Goal: Task Accomplishment & Management: Complete application form

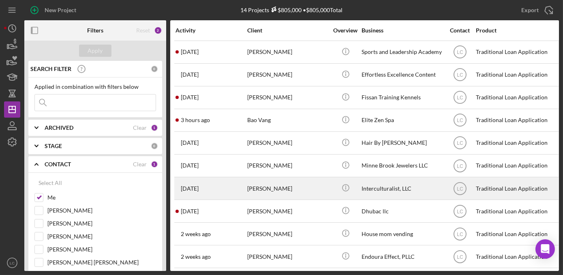
click at [322, 192] on div "[PERSON_NAME]" at bounding box center [287, 187] width 81 height 21
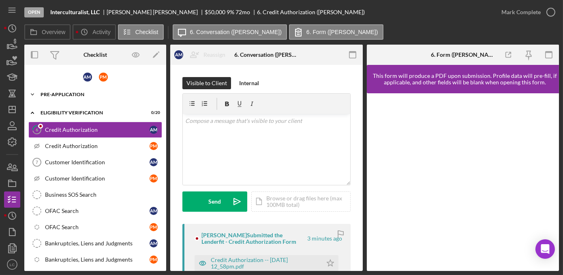
click at [33, 90] on icon "Icon/Expander" at bounding box center [32, 94] width 16 height 16
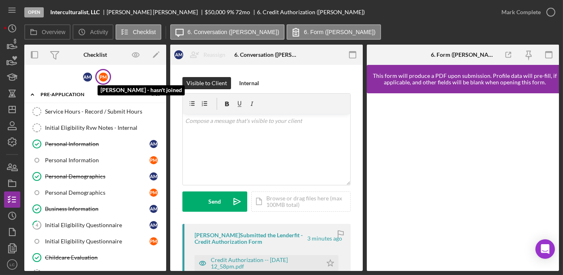
click at [99, 78] on div "P M" at bounding box center [103, 77] width 9 height 9
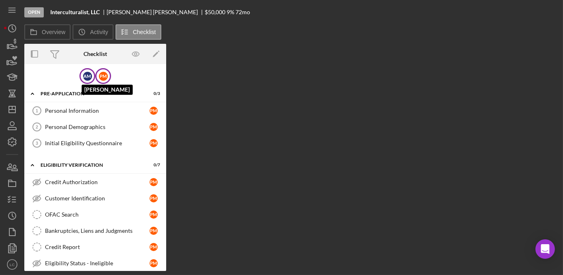
click at [90, 78] on div "A M" at bounding box center [87, 76] width 9 height 9
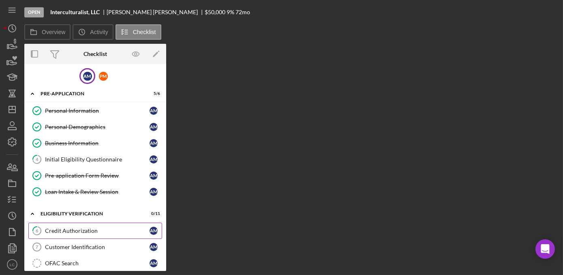
click at [77, 224] on link "6 Credit Authorization A M" at bounding box center [95, 230] width 134 height 16
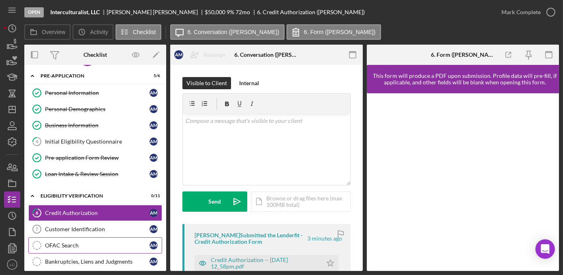
scroll to position [36, 0]
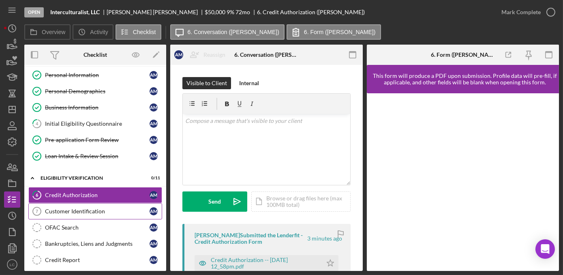
click at [62, 213] on link "Customer Identification 7 Customer Identification A M" at bounding box center [95, 211] width 134 height 16
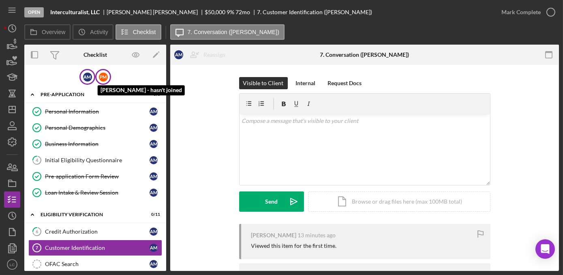
click at [99, 79] on div "P M" at bounding box center [103, 77] width 9 height 9
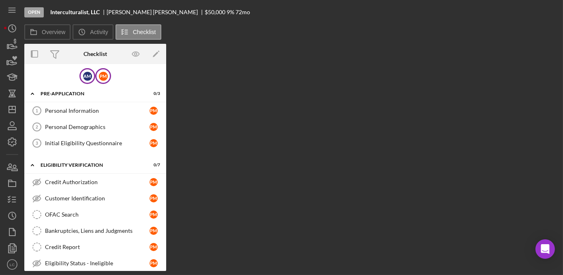
click at [83, 80] on div "A M" at bounding box center [87, 76] width 16 height 16
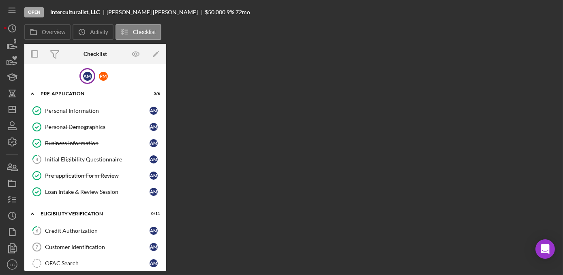
click at [85, 81] on div "A M" at bounding box center [87, 76] width 16 height 16
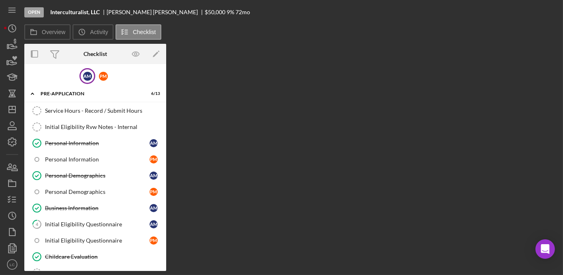
click at [81, 79] on div "A M" at bounding box center [87, 76] width 16 height 16
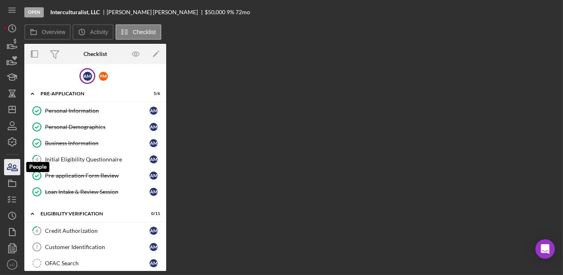
click at [14, 168] on icon "button" at bounding box center [12, 167] width 20 height 20
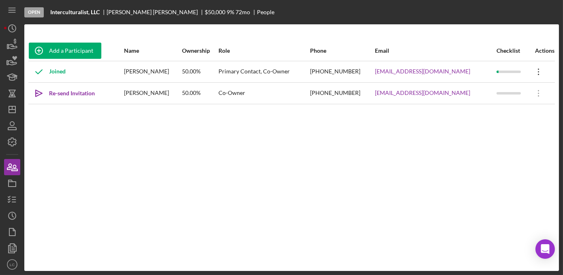
click at [532, 73] on icon "Icon/Overflow" at bounding box center [538, 72] width 20 height 20
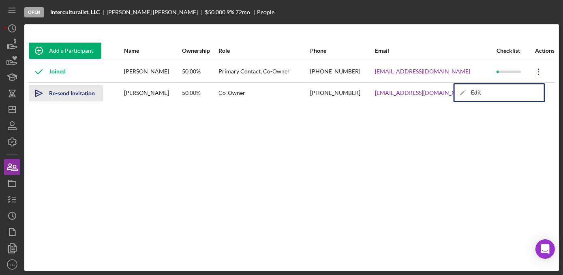
click at [66, 94] on div "Re-send Invitation" at bounding box center [72, 93] width 46 height 16
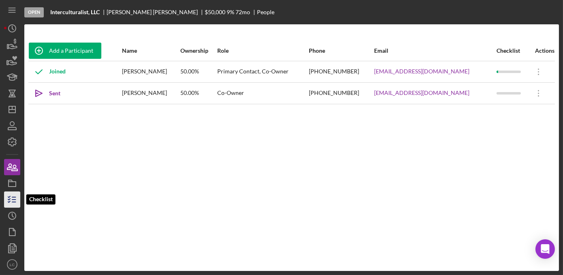
click at [14, 201] on icon "button" at bounding box center [12, 199] width 20 height 20
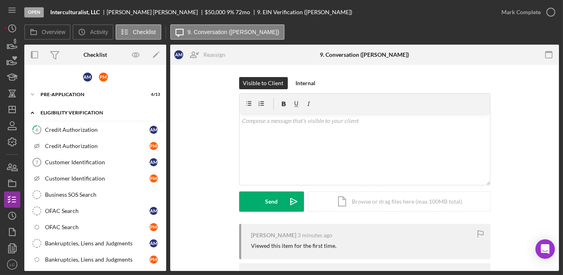
click at [33, 111] on icon "Icon/Expander" at bounding box center [32, 113] width 16 height 16
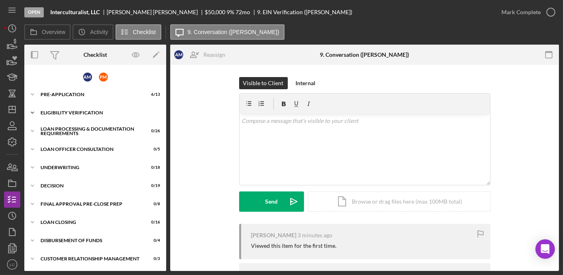
click at [33, 111] on icon "Icon/Expander" at bounding box center [32, 113] width 16 height 16
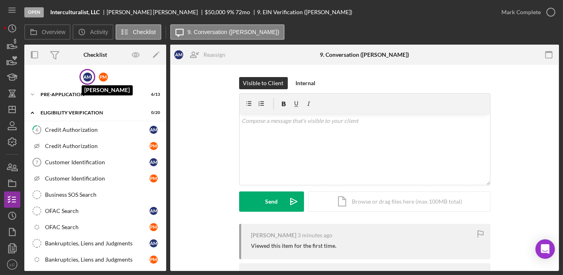
click at [83, 74] on div "A M" at bounding box center [87, 77] width 9 height 9
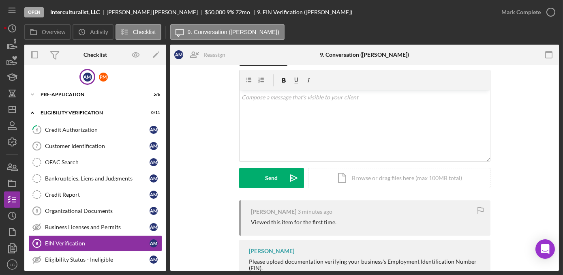
scroll to position [22, 0]
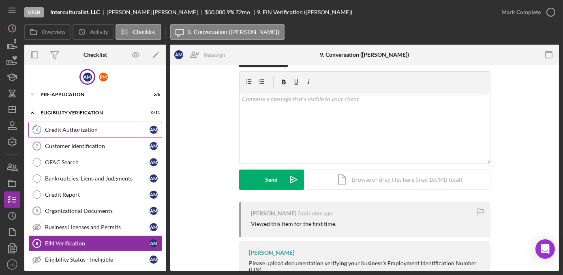
click at [111, 134] on link "6 Credit Authorization A M" at bounding box center [95, 130] width 134 height 16
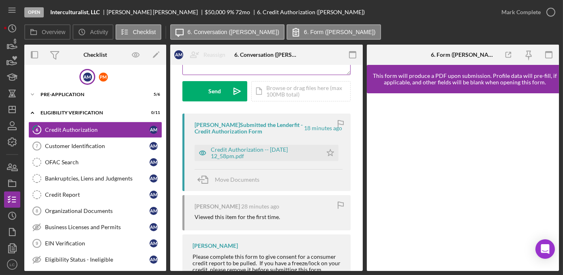
scroll to position [205, 0]
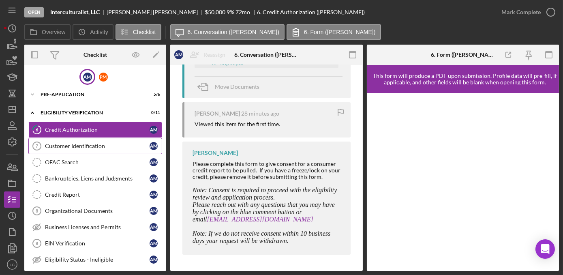
click at [98, 143] on div "Customer Identification" at bounding box center [97, 146] width 105 height 6
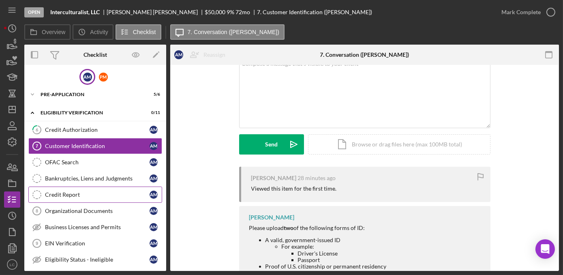
scroll to position [73, 0]
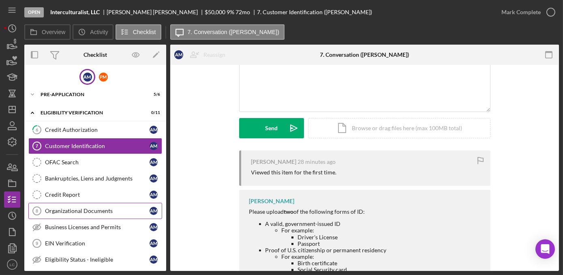
click at [106, 213] on link "Organizational Documents 8 Organizational Documents A M" at bounding box center [95, 211] width 134 height 16
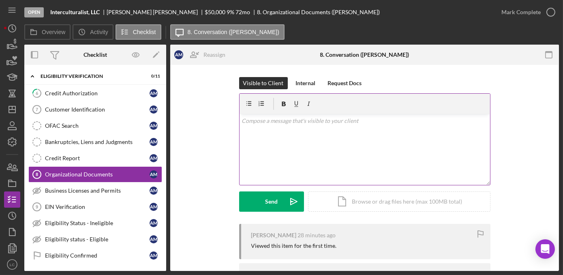
scroll to position [110, 0]
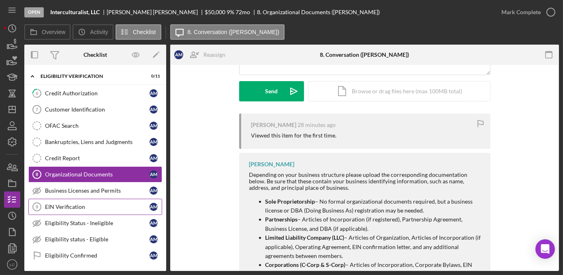
click at [105, 210] on link "EIN Verification 9 EIN Verification A M" at bounding box center [95, 206] width 134 height 16
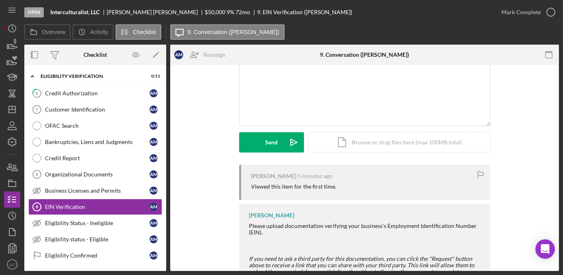
scroll to position [59, 0]
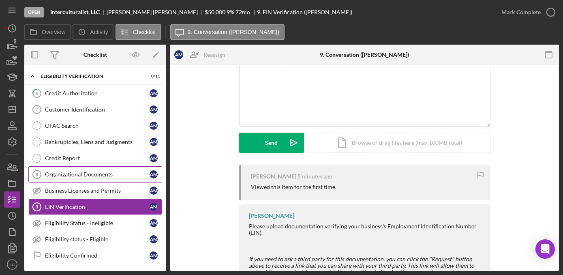
click at [100, 172] on div "Organizational Documents" at bounding box center [97, 174] width 105 height 6
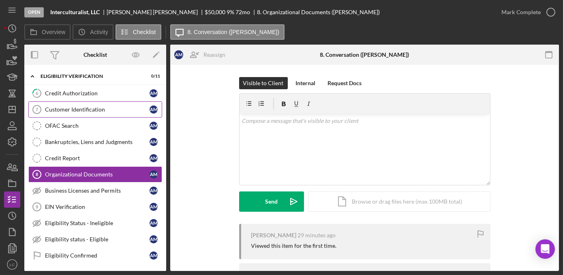
click at [96, 113] on link "Customer Identification 7 Customer Identification A M" at bounding box center [95, 109] width 134 height 16
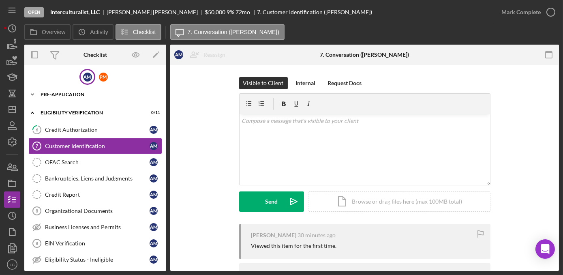
click at [33, 92] on icon "Icon/Expander" at bounding box center [32, 94] width 16 height 16
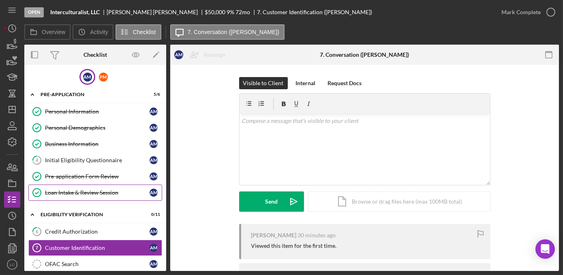
click at [92, 193] on div "Loan Intake & Review Session" at bounding box center [97, 192] width 105 height 6
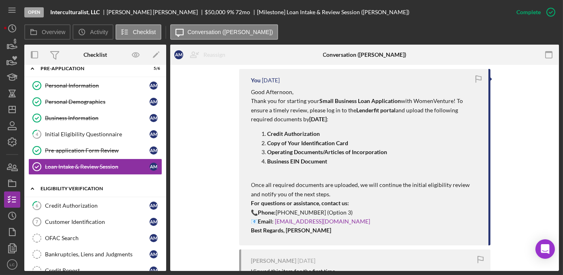
scroll to position [36, 0]
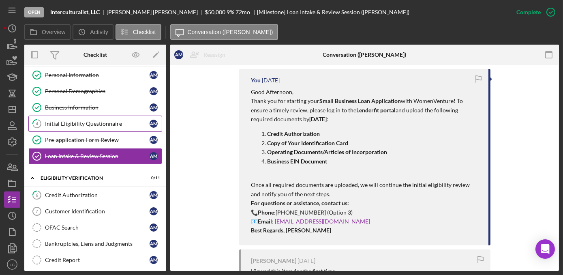
click at [115, 125] on div "Initial Eligibility Questionnaire" at bounding box center [97, 123] width 105 height 6
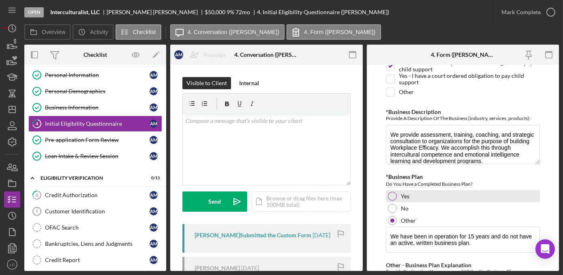
scroll to position [1362, 0]
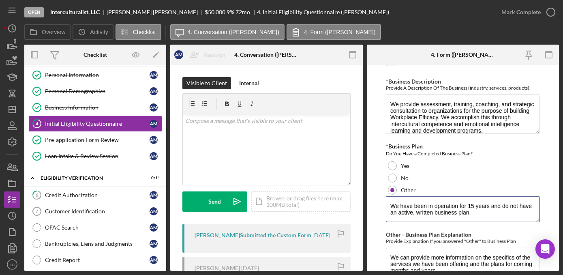
drag, startPoint x: 451, startPoint y: 204, endPoint x: 382, endPoint y: 190, distance: 70.7
click at [382, 190] on form "*In which county is your business located? Business Address must be located wit…" at bounding box center [463, 168] width 192 height 206
click at [9, 164] on icon "button" at bounding box center [12, 167] width 20 height 20
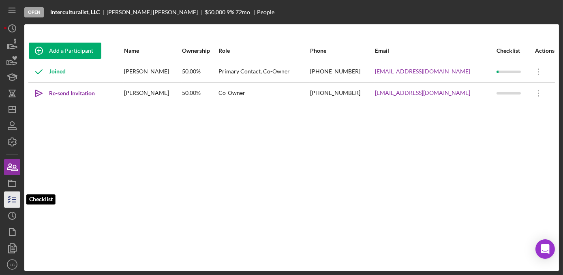
click at [10, 197] on icon "button" at bounding box center [12, 199] width 20 height 20
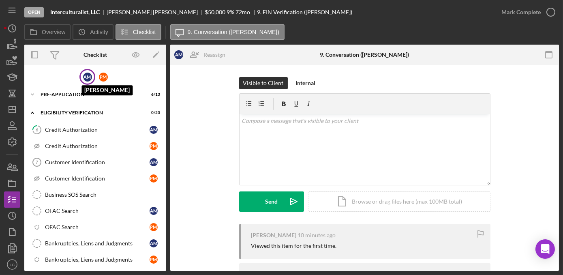
click at [83, 75] on div "A M" at bounding box center [87, 77] width 9 height 9
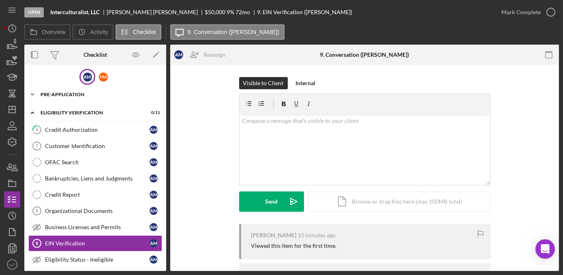
click at [32, 95] on polyline at bounding box center [32, 95] width 2 height 2
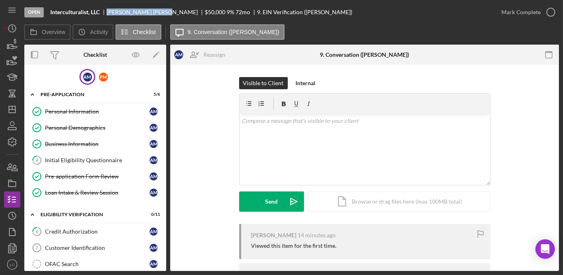
drag, startPoint x: 143, startPoint y: 11, endPoint x: 107, endPoint y: 11, distance: 35.2
click at [107, 11] on div "[PERSON_NAME]" at bounding box center [156, 12] width 98 height 6
copy div "[PERSON_NAME]"
click at [102, 76] on div "P M" at bounding box center [103, 77] width 9 height 9
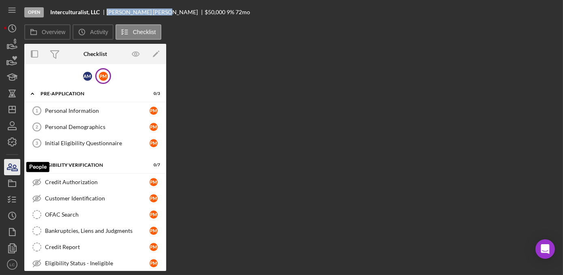
click at [15, 164] on icon "button" at bounding box center [12, 167] width 20 height 20
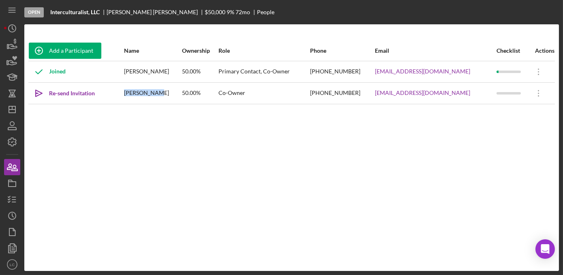
drag, startPoint x: 173, startPoint y: 94, endPoint x: 130, endPoint y: 99, distance: 44.1
click at [130, 99] on tr "Icon/icon-invite-send Re-send Invitation [PERSON_NAME] 50.00% Co-Owner [PHONE_N…" at bounding box center [291, 92] width 526 height 21
copy tr "[PERSON_NAME]"
click at [13, 202] on line "button" at bounding box center [14, 202] width 4 height 0
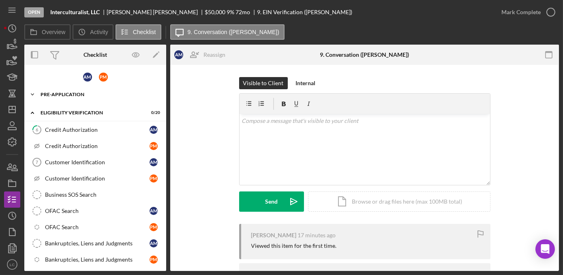
click at [32, 94] on polyline at bounding box center [32, 95] width 2 height 2
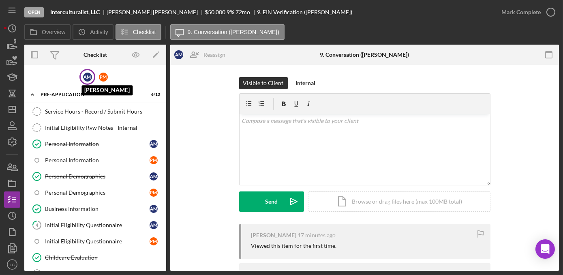
click at [87, 77] on div "A M" at bounding box center [87, 77] width 9 height 9
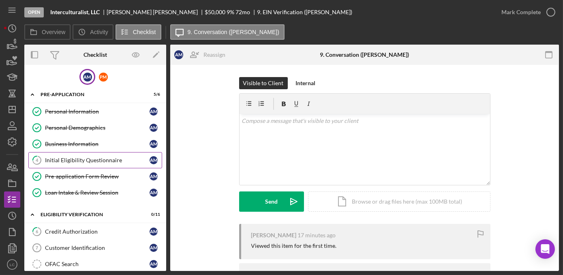
click at [63, 159] on div "Initial Eligibility Questionnaire" at bounding box center [97, 160] width 105 height 6
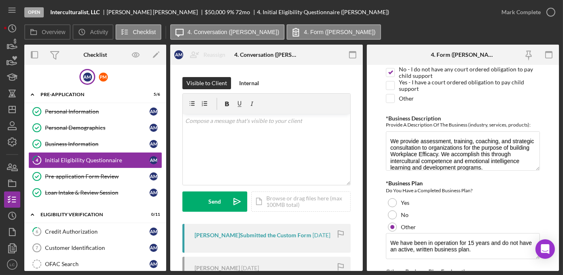
scroll to position [1436, 0]
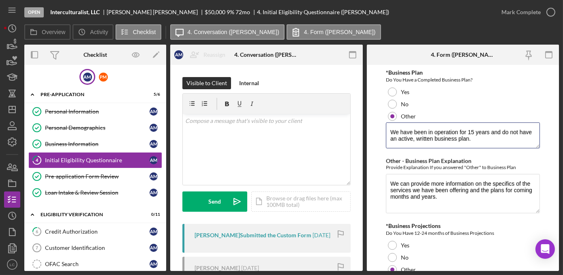
drag, startPoint x: 477, startPoint y: 122, endPoint x: 378, endPoint y: 116, distance: 99.0
click at [378, 116] on form "*In which county is your business located? Business Address must be located wit…" at bounding box center [463, 168] width 192 height 206
paste textarea "[PERSON_NAME]"
type textarea "[PERSON_NAME]"
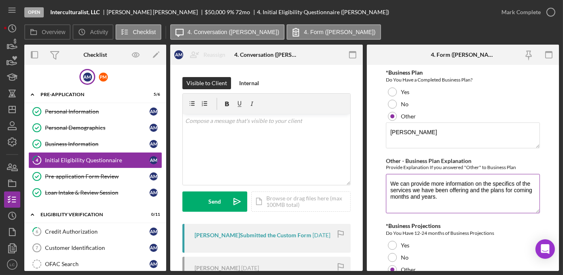
click at [473, 180] on textarea "We can provide more information on the specifics of the services we have been o…" at bounding box center [463, 193] width 154 height 39
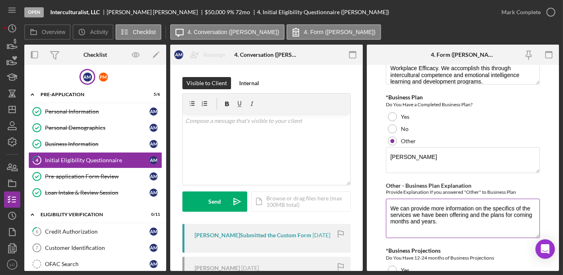
scroll to position [1399, 0]
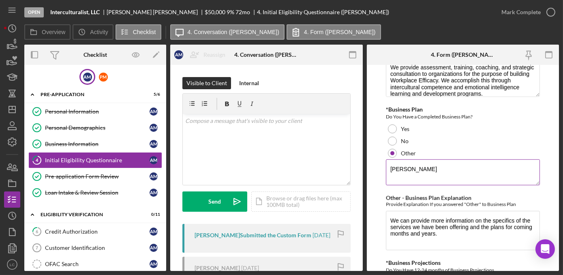
click at [436, 161] on textarea "[PERSON_NAME]" at bounding box center [463, 172] width 154 height 26
click at [9, 106] on polygon "button" at bounding box center [12, 109] width 6 height 6
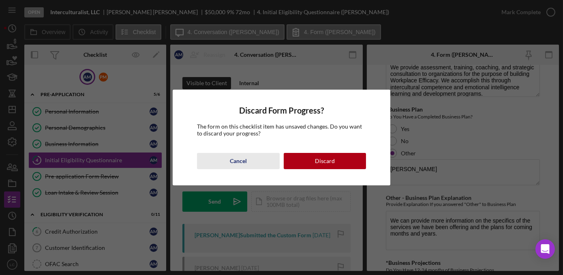
click at [223, 160] on button "Cancel" at bounding box center [238, 161] width 82 height 16
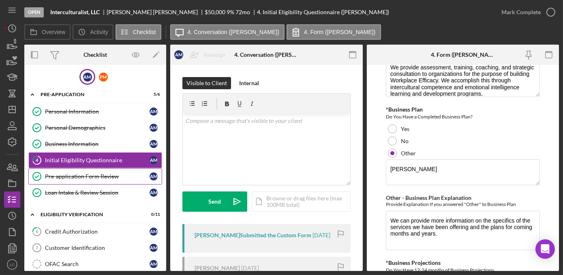
click at [98, 175] on div "Pre-application Form Review" at bounding box center [97, 176] width 105 height 6
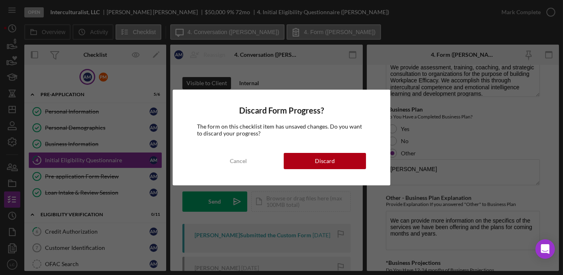
drag, startPoint x: 302, startPoint y: 159, endPoint x: 258, endPoint y: 154, distance: 44.8
click at [303, 159] on button "Discard" at bounding box center [325, 161] width 82 height 16
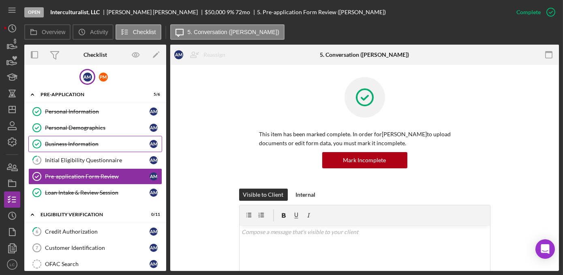
click at [95, 145] on div "Business Information" at bounding box center [97, 144] width 105 height 6
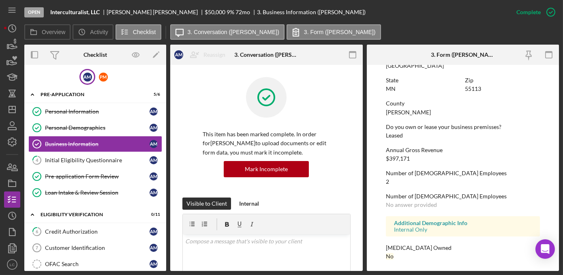
scroll to position [590, 0]
click at [84, 157] on div "Initial Eligibility Questionnaire" at bounding box center [97, 160] width 105 height 6
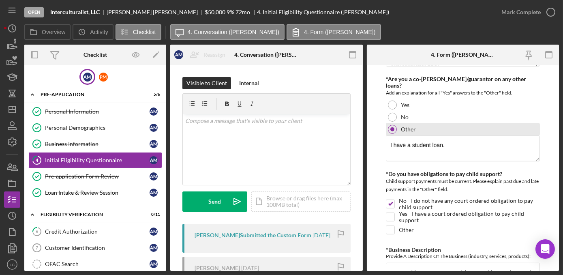
scroll to position [1178, 0]
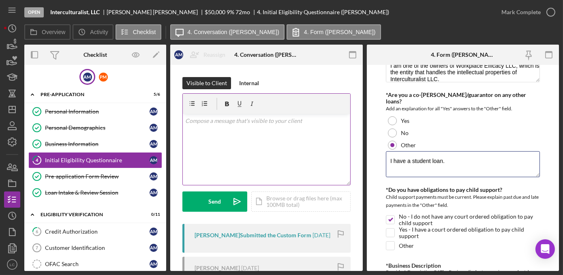
drag, startPoint x: 450, startPoint y: 146, endPoint x: 286, endPoint y: 156, distance: 165.1
click at [267, 150] on div "Overview Internal Workflow Stage Open Icon/Dropdown Arrow Archive (can unarchiv…" at bounding box center [291, 158] width 534 height 226
type textarea "We have been in business over 15 years"
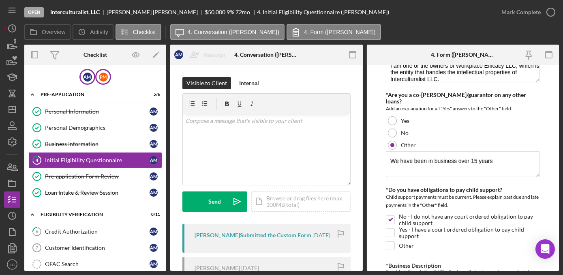
click at [97, 79] on div "P M" at bounding box center [103, 77] width 16 height 16
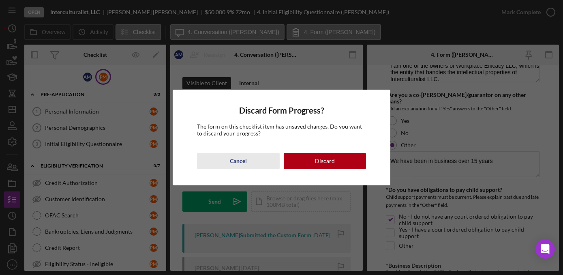
click at [262, 162] on button "Cancel" at bounding box center [238, 161] width 82 height 16
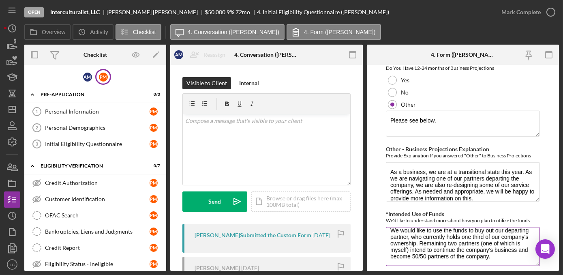
scroll to position [1609, 0]
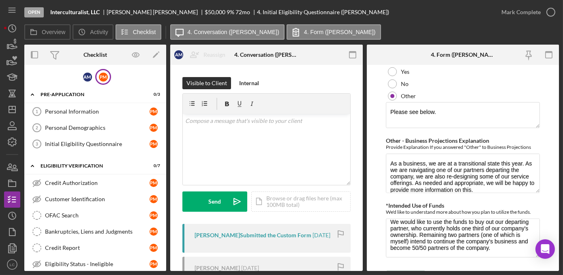
click at [391, 269] on icon "submit" at bounding box center [396, 279] width 20 height 20
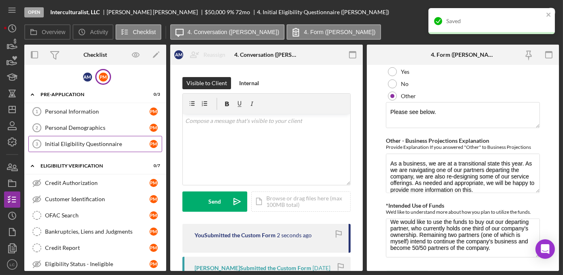
click at [58, 144] on div "Initial Eligibility Questionnaire" at bounding box center [97, 144] width 105 height 6
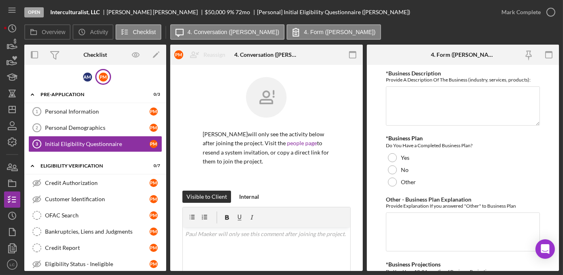
scroll to position [1362, 0]
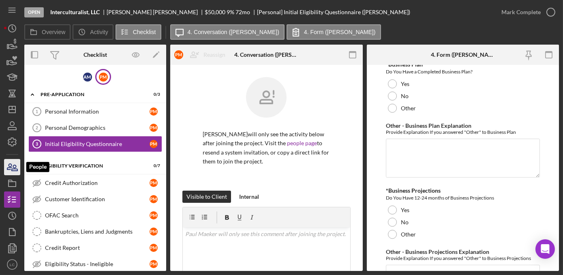
click at [6, 171] on icon "button" at bounding box center [12, 167] width 20 height 20
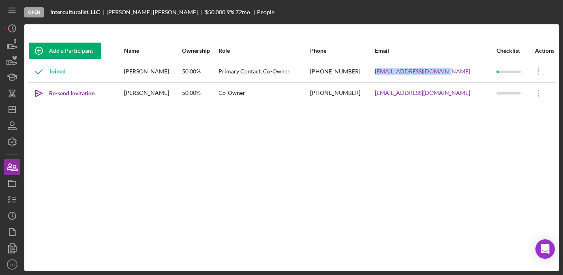
drag, startPoint x: 465, startPoint y: 73, endPoint x: 388, endPoint y: 75, distance: 77.0
click at [388, 75] on tr "Joined [PERSON_NAME] 50.00% Primary Contact, Co-Owner [PHONE_NUMBER] [EMAIL_ADD…" at bounding box center [291, 71] width 526 height 21
copy tr "[EMAIL_ADDRESS][DOMAIN_NAME]"
drag, startPoint x: 101, startPoint y: 13, endPoint x: 49, endPoint y: 11, distance: 51.9
click at [49, 11] on div "Open Interculturalist, LLC [PERSON_NAME] $50,000 $50,000 9 % 72 mo People" at bounding box center [291, 12] width 534 height 24
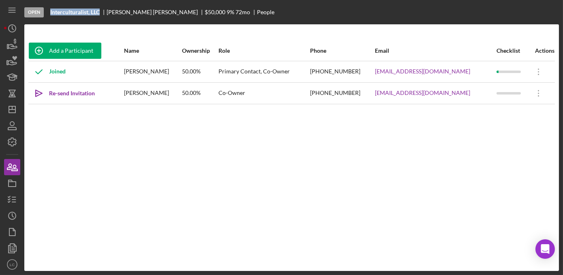
copy b "Interculturalist, LLC"
click at [8, 199] on polyline "button" at bounding box center [9, 198] width 2 height 1
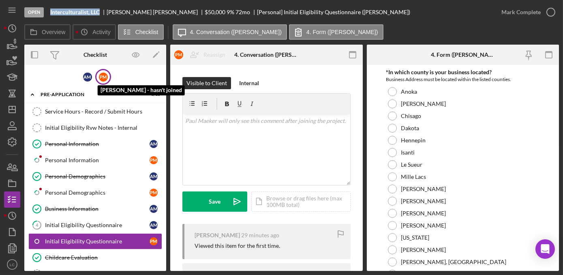
click at [99, 78] on div "P M" at bounding box center [103, 77] width 9 height 9
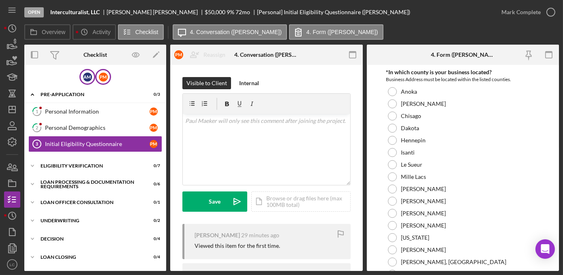
click at [88, 84] on div "A M P M" at bounding box center [95, 77] width 142 height 16
click at [83, 76] on div "A M" at bounding box center [87, 77] width 9 height 9
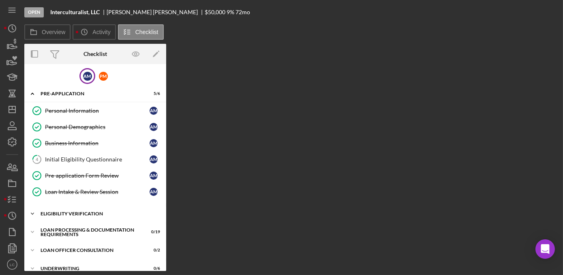
click at [33, 213] on polyline at bounding box center [32, 214] width 2 height 2
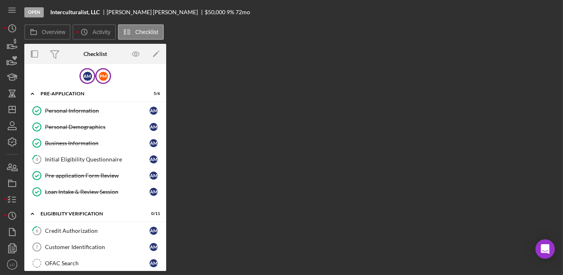
click at [107, 74] on div "P M" at bounding box center [103, 76] width 16 height 16
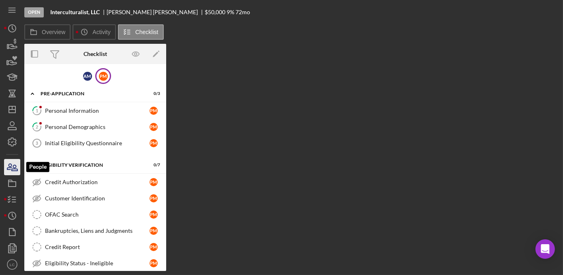
click at [11, 164] on icon "button" at bounding box center [9, 167] width 4 height 6
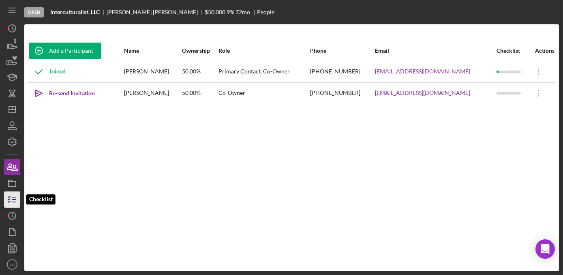
click at [5, 199] on icon "button" at bounding box center [12, 199] width 20 height 20
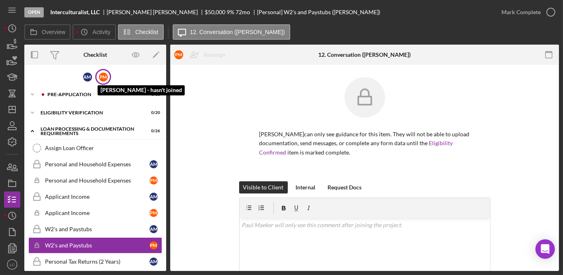
click at [102, 73] on div "P M" at bounding box center [103, 77] width 9 height 9
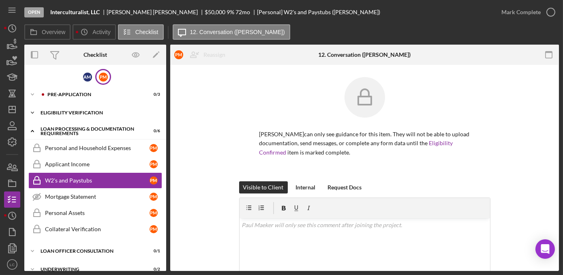
click at [31, 111] on icon "Icon/Expander" at bounding box center [32, 113] width 16 height 16
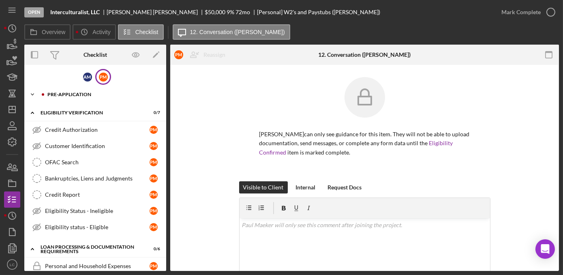
click at [32, 96] on icon "Icon/Expander" at bounding box center [32, 94] width 16 height 16
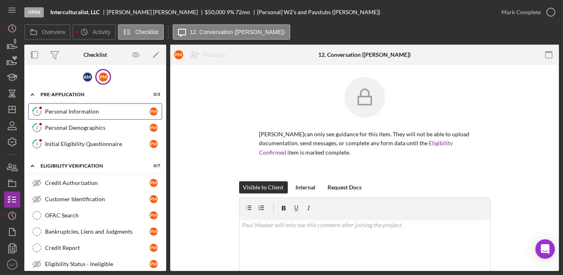
click at [63, 109] on div "Personal Information" at bounding box center [97, 111] width 105 height 6
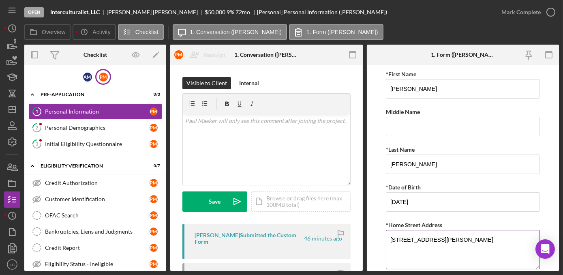
click at [445, 239] on textarea "[STREET_ADDRESS][PERSON_NAME]" at bounding box center [463, 249] width 154 height 39
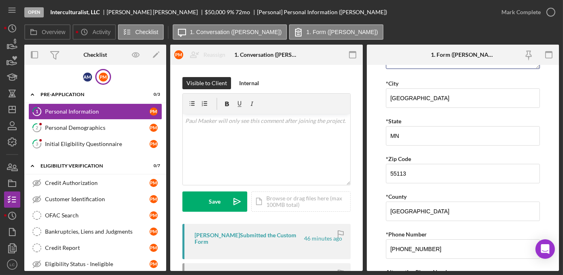
scroll to position [221, 0]
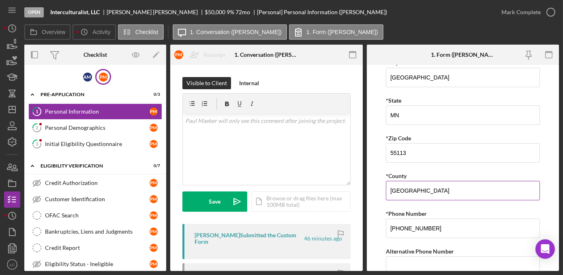
type textarea "[STREET_ADDRESS][PERSON_NAME]"
drag, startPoint x: 429, startPoint y: 194, endPoint x: 241, endPoint y: 194, distance: 187.9
click at [241, 194] on div "Overview Internal Workflow Stage Open Icon/Dropdown Arrow Archive (can unarchiv…" at bounding box center [291, 158] width 534 height 226
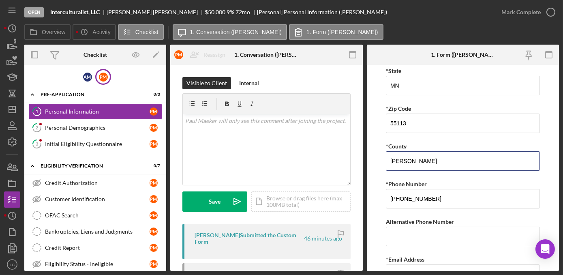
scroll to position [290, 0]
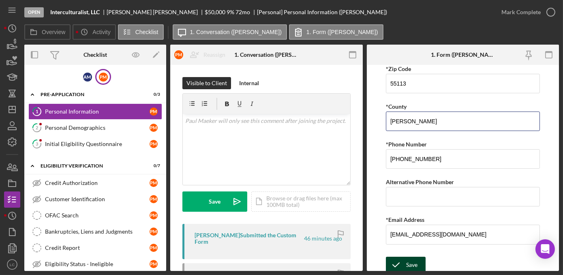
type input "[PERSON_NAME]"
click at [397, 262] on icon "submit" at bounding box center [396, 264] width 20 height 20
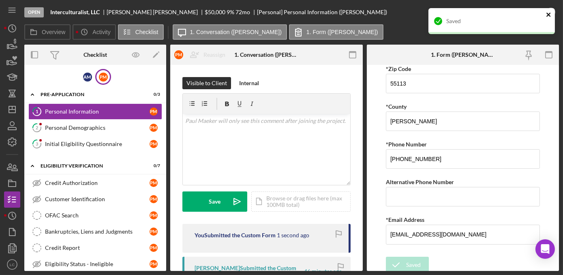
click at [550, 15] on icon "close" at bounding box center [549, 14] width 6 height 6
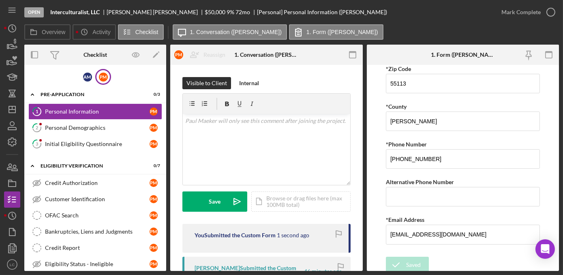
click at [549, 10] on div "Saved" at bounding box center [492, 7] width 130 height 3
click at [550, 14] on icon "button" at bounding box center [550, 12] width 20 height 20
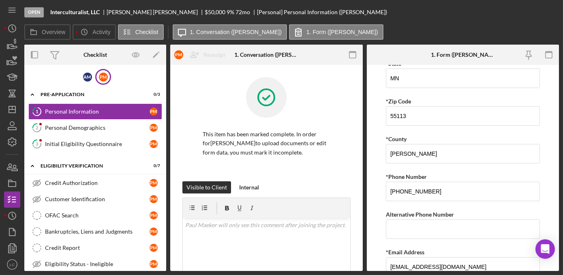
scroll to position [322, 0]
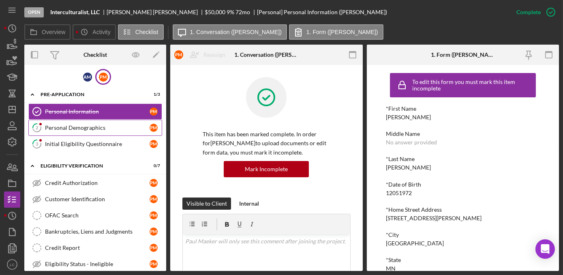
click at [100, 128] on div "Personal Demographics" at bounding box center [97, 127] width 105 height 6
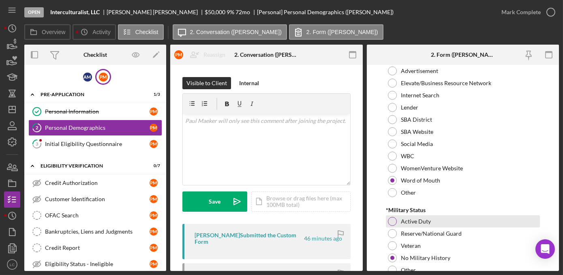
scroll to position [873, 0]
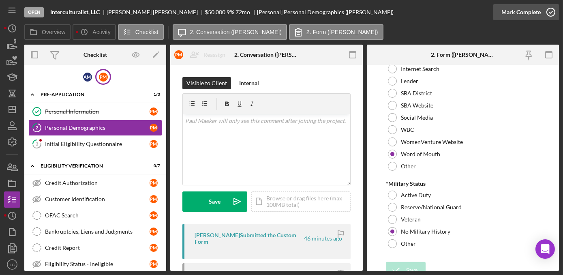
click at [548, 12] on icon "button" at bounding box center [550, 12] width 20 height 20
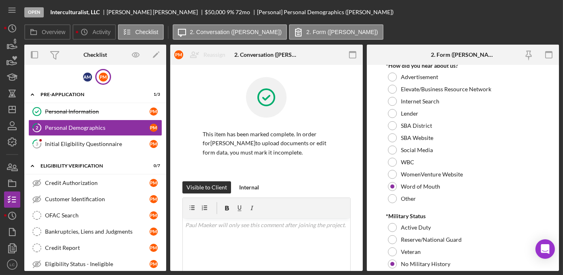
scroll to position [905, 0]
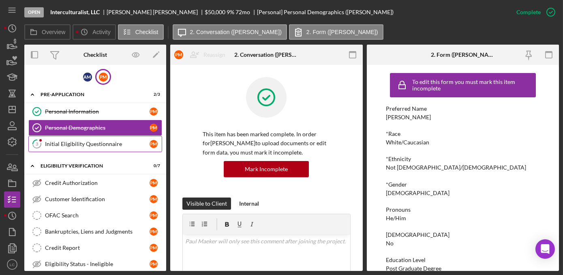
click at [78, 141] on div "Initial Eligibility Questionnaire" at bounding box center [97, 144] width 105 height 6
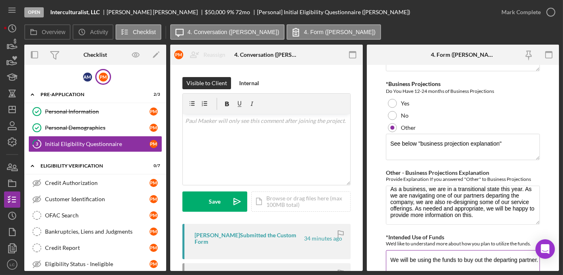
scroll to position [1582, 0]
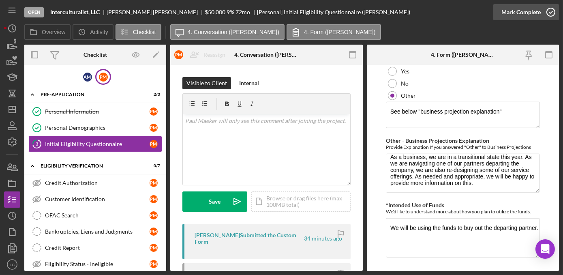
click at [553, 9] on icon "button" at bounding box center [550, 12] width 20 height 20
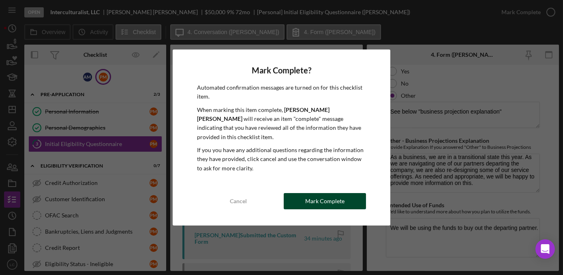
click at [309, 197] on div "Mark Complete" at bounding box center [324, 201] width 39 height 16
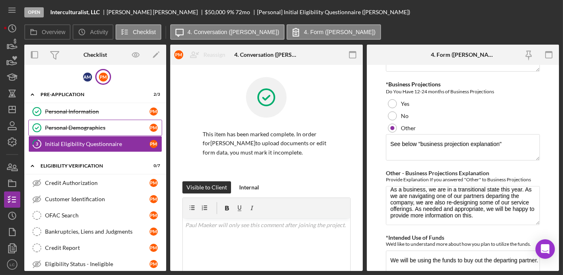
scroll to position [1615, 0]
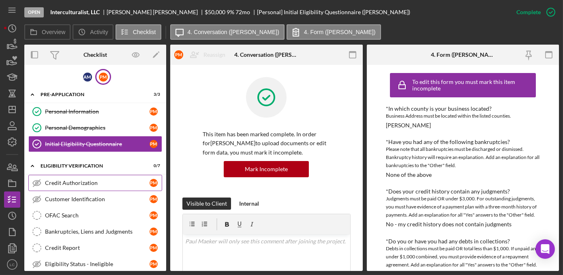
click at [58, 179] on div "Credit Authorization" at bounding box center [97, 182] width 105 height 6
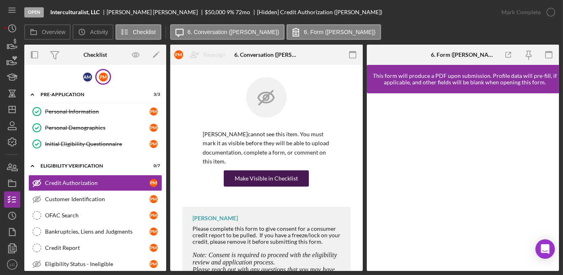
click at [259, 173] on div "Make Visible in Checklist" at bounding box center [266, 178] width 63 height 16
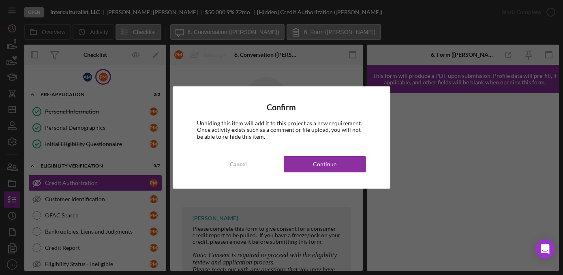
click at [318, 154] on div "Confirm Unhiding this item will add it to this project as a new requirement. On…" at bounding box center [282, 137] width 218 height 102
click at [310, 164] on button "Continue" at bounding box center [325, 164] width 82 height 16
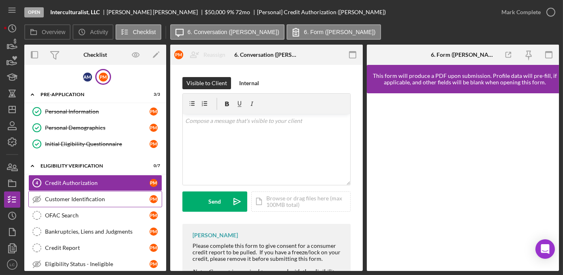
click at [101, 202] on link "Customer Identification Customer Identification P M" at bounding box center [95, 199] width 134 height 16
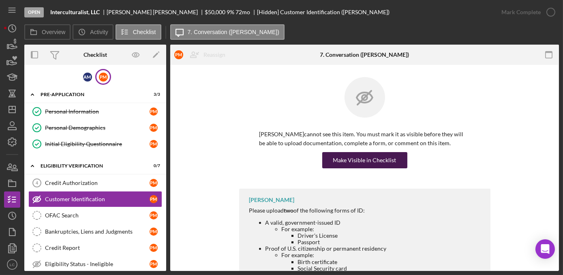
click at [390, 158] on div "Make Visible in Checklist" at bounding box center [364, 160] width 63 height 16
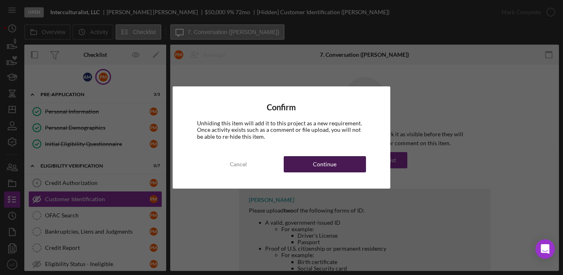
click at [363, 164] on button "Continue" at bounding box center [325, 164] width 82 height 16
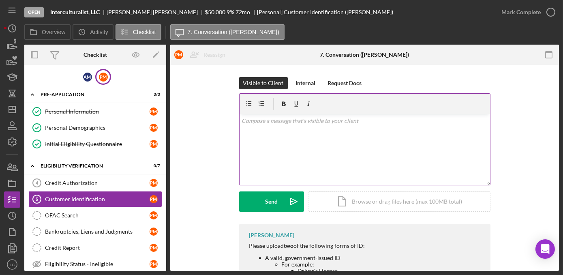
click at [290, 146] on div "v Color teal Color pink Remove color Add row above Add row below Add column bef…" at bounding box center [364, 149] width 250 height 71
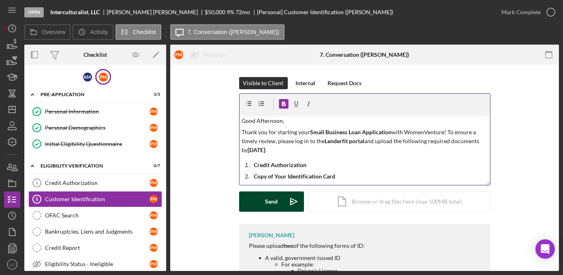
click at [272, 199] on div "Send" at bounding box center [271, 201] width 13 height 20
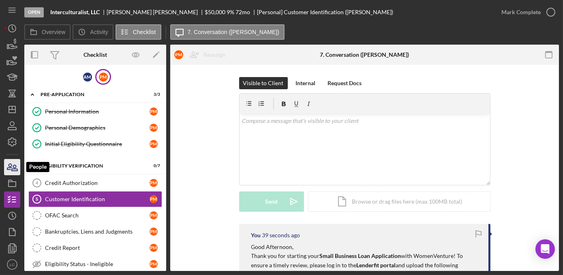
click at [9, 171] on icon "button" at bounding box center [12, 167] width 20 height 20
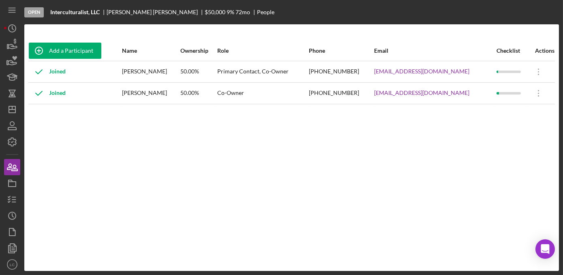
click at [87, 74] on div "Joined" at bounding box center [75, 72] width 93 height 20
click at [8, 197] on icon "button" at bounding box center [12, 199] width 20 height 20
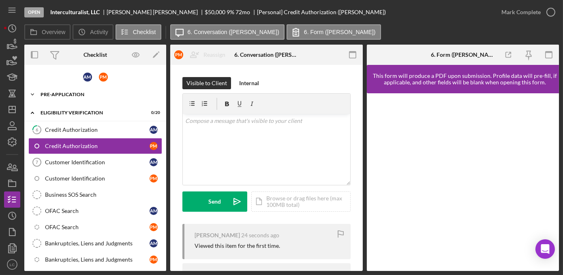
click at [83, 77] on div "A M" at bounding box center [87, 77] width 9 height 9
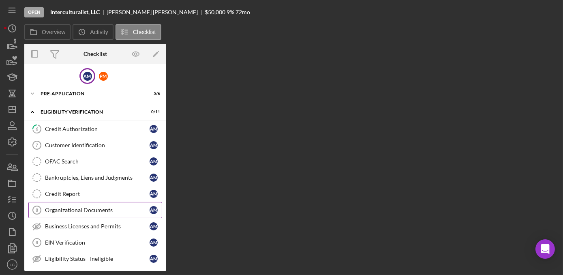
click at [64, 207] on div "Organizational Documents" at bounding box center [97, 210] width 105 height 6
